Goal: Find specific page/section: Find specific page/section

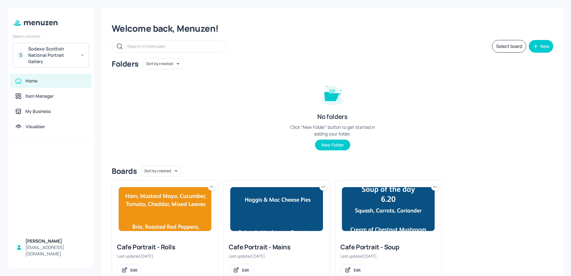
click at [59, 58] on div "Sodexo Scottish National Portrait Gallery" at bounding box center [52, 55] width 48 height 19
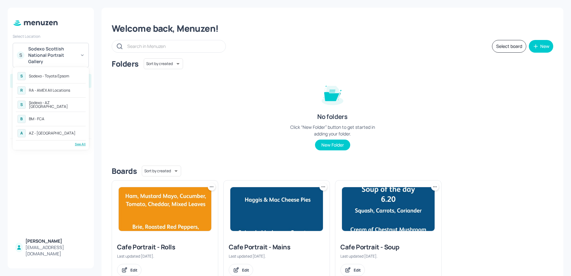
click at [44, 74] on div "Sodexo - Toyota Epsom" at bounding box center [49, 76] width 40 height 4
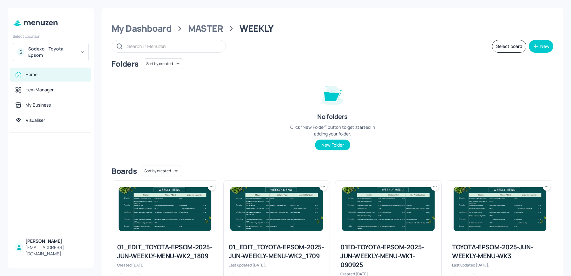
scroll to position [153, 0]
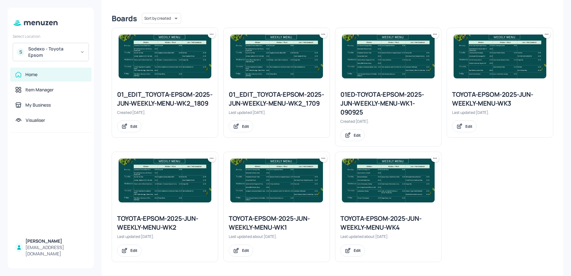
click at [465, 95] on div "TOYOTA-EPSOM-2025-JUN-WEEKLY-MENU-WK3" at bounding box center [500, 99] width 96 height 18
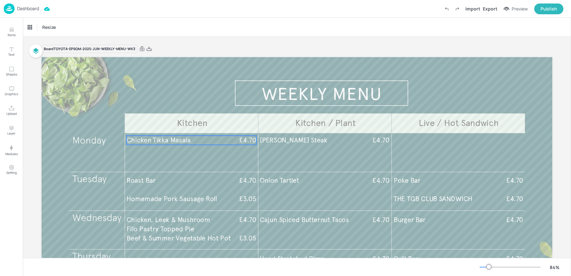
click at [164, 136] on span "Chicken Tikka Masala" at bounding box center [159, 140] width 64 height 8
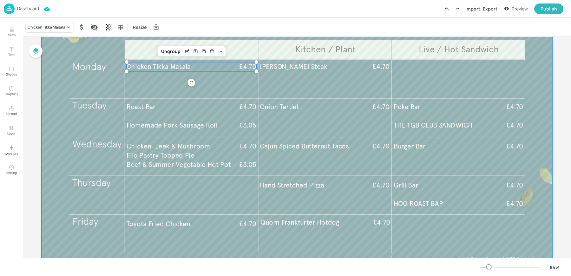
scroll to position [102, 0]
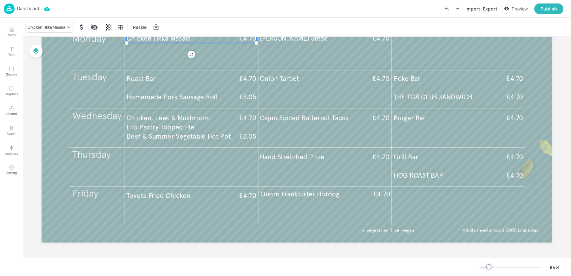
click at [11, 12] on img at bounding box center [9, 8] width 11 height 10
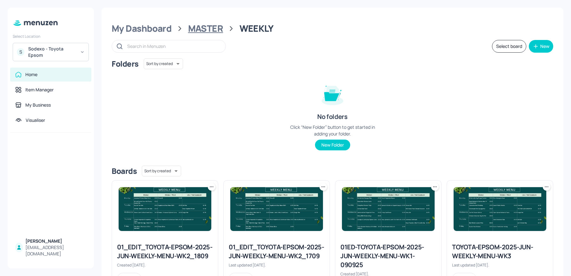
click at [205, 27] on div "MASTER" at bounding box center [205, 28] width 35 height 11
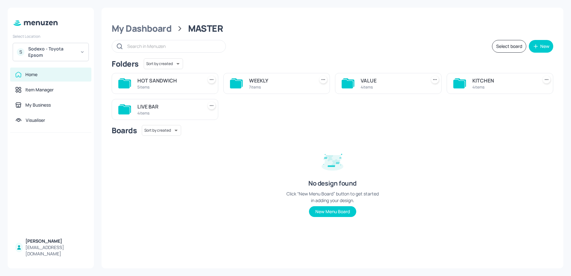
click at [495, 84] on div "KITCHEN" at bounding box center [503, 81] width 63 height 8
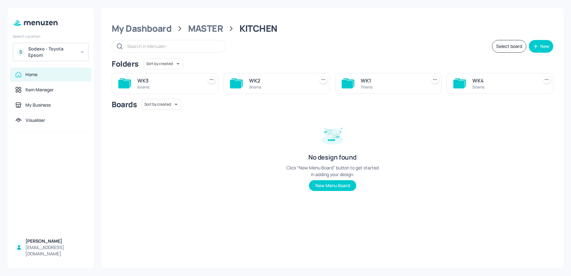
click at [177, 82] on div "WK3" at bounding box center [168, 81] width 63 height 8
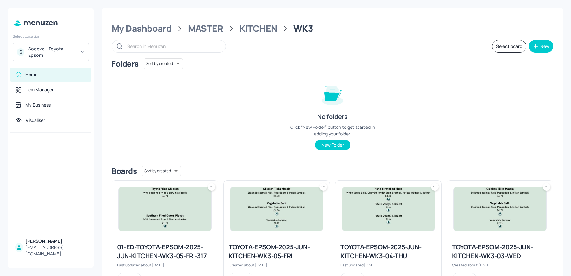
scroll to position [144, 0]
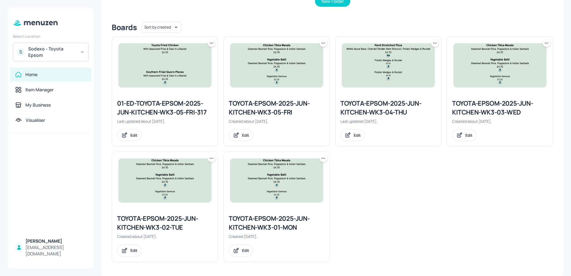
click at [495, 107] on div "TOYOTA-EPSOM-2025-JUN-KITCHEN-WK3-03-WED" at bounding box center [500, 108] width 96 height 18
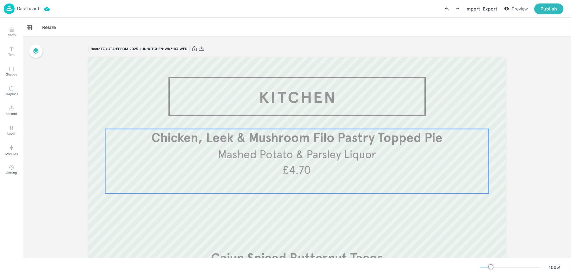
scroll to position [128, 0]
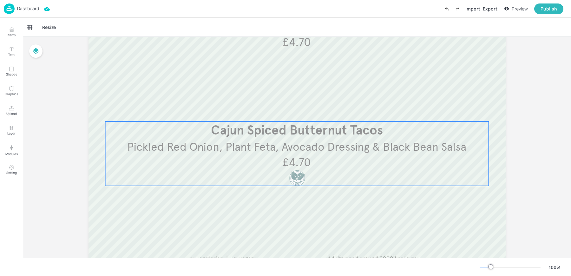
click at [337, 158] on div "Pickled Red Onion, Plant Feta, Avocado Dressing & Black Bean Salsa Cajun Spiced…" at bounding box center [297, 153] width 384 height 64
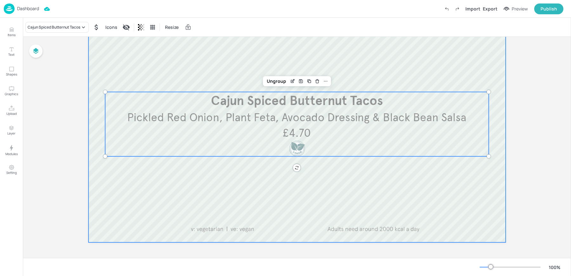
scroll to position [0, 0]
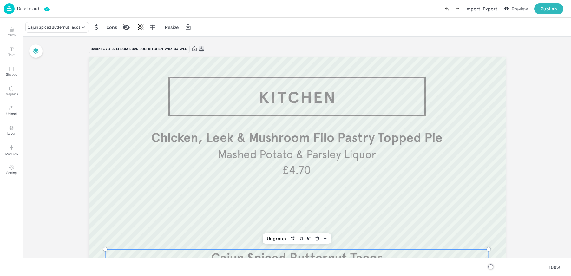
click at [199, 47] on icon at bounding box center [202, 49] width 6 height 6
